Goal: Contribute content: Contribute content

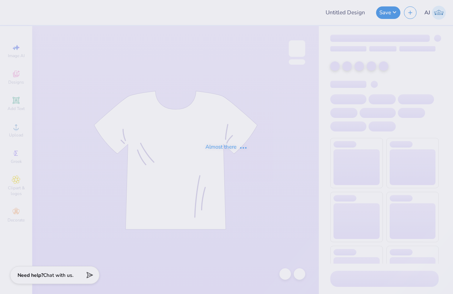
type input "MENS SOCCER CLUB"
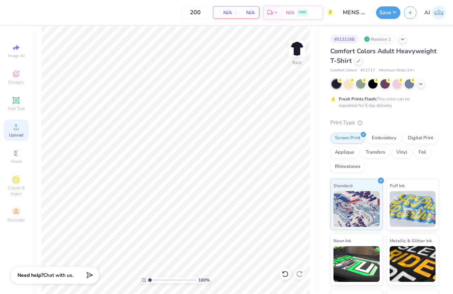
click at [20, 134] on span "Upload" at bounding box center [16, 135] width 14 height 6
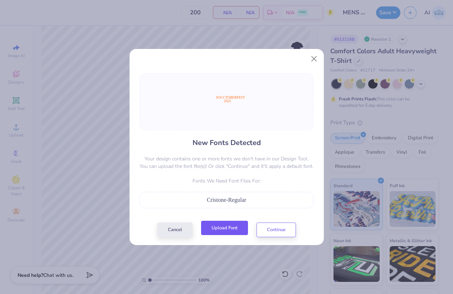
click at [234, 224] on button "Upload Font" at bounding box center [224, 228] width 47 height 15
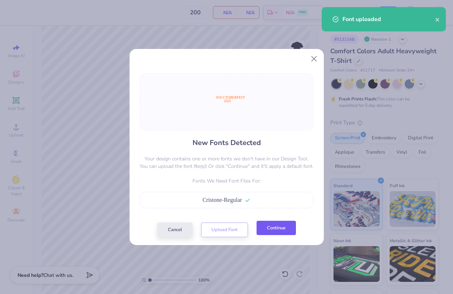
click at [269, 225] on button "Continue" at bounding box center [275, 228] width 39 height 15
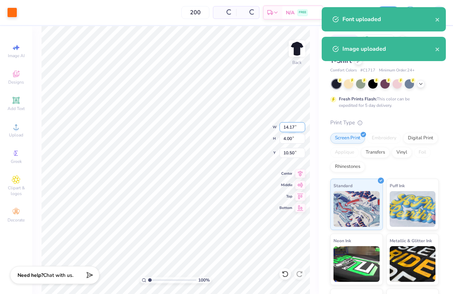
click at [294, 128] on input "14.17" at bounding box center [292, 127] width 26 height 10
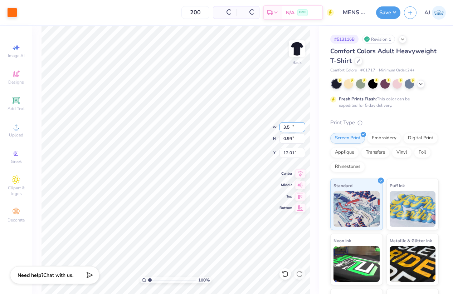
type input "3.50"
type input "0.99"
type input "3.00"
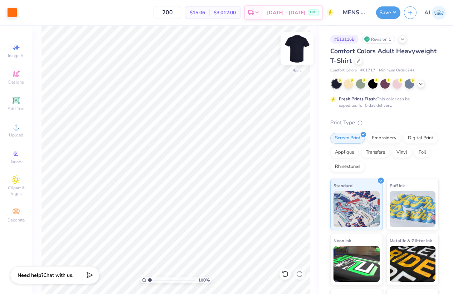
click at [293, 52] on img at bounding box center [296, 48] width 29 height 29
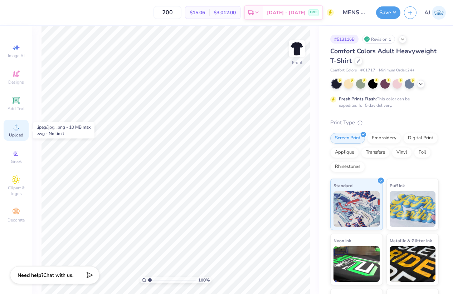
click at [18, 128] on icon at bounding box center [16, 127] width 9 height 9
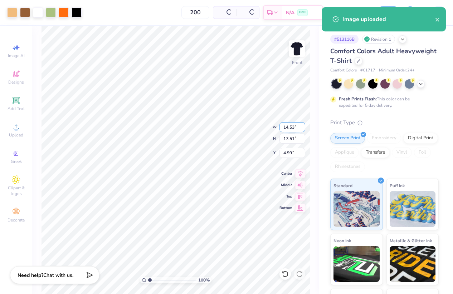
click at [290, 128] on input "14.53" at bounding box center [292, 127] width 26 height 10
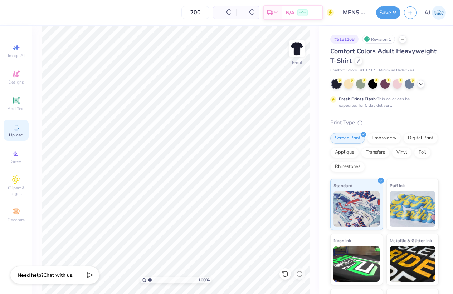
click at [18, 130] on circle at bounding box center [16, 129] width 4 height 4
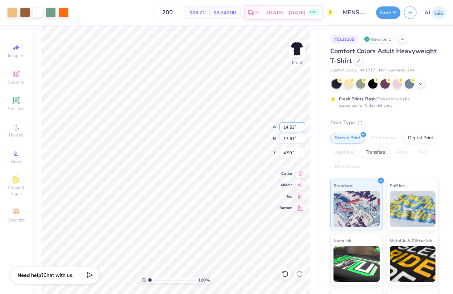
click at [287, 131] on input "14.53" at bounding box center [292, 127] width 26 height 10
type input "12.00"
type input "14.46"
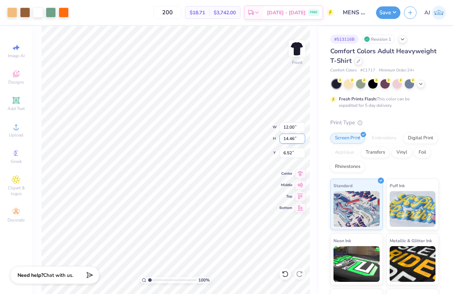
click at [287, 138] on input "14.46" at bounding box center [292, 139] width 26 height 10
click at [289, 150] on input "6.52" at bounding box center [292, 153] width 26 height 10
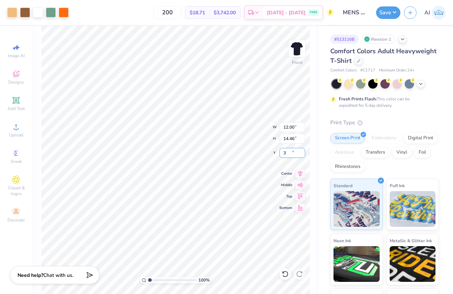
type input "3.00"
click at [394, 10] on button "Save" at bounding box center [388, 11] width 24 height 13
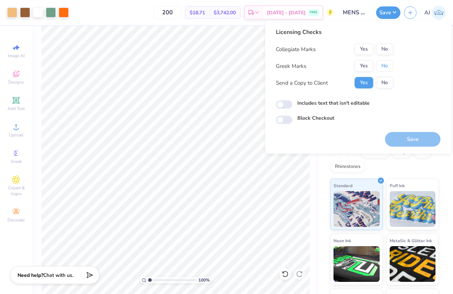
drag, startPoint x: 384, startPoint y: 68, endPoint x: 384, endPoint y: 57, distance: 11.1
click at [384, 68] on button "No" at bounding box center [384, 65] width 17 height 11
click at [385, 56] on div "Collegiate Marks Yes No Greek Marks Yes No Send a Copy to Client Yes No" at bounding box center [334, 66] width 117 height 45
click at [384, 54] on button "No" at bounding box center [384, 49] width 17 height 11
click at [288, 103] on input "Includes text that isn't editable" at bounding box center [284, 104] width 16 height 9
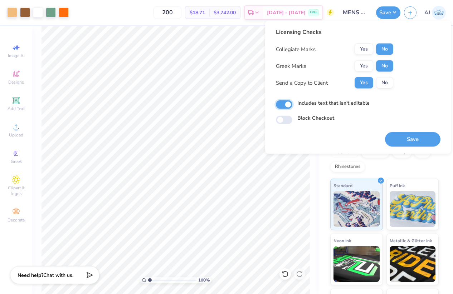
checkbox input "true"
click at [407, 139] on button "Save" at bounding box center [412, 139] width 55 height 15
